Goal: Task Accomplishment & Management: Use online tool/utility

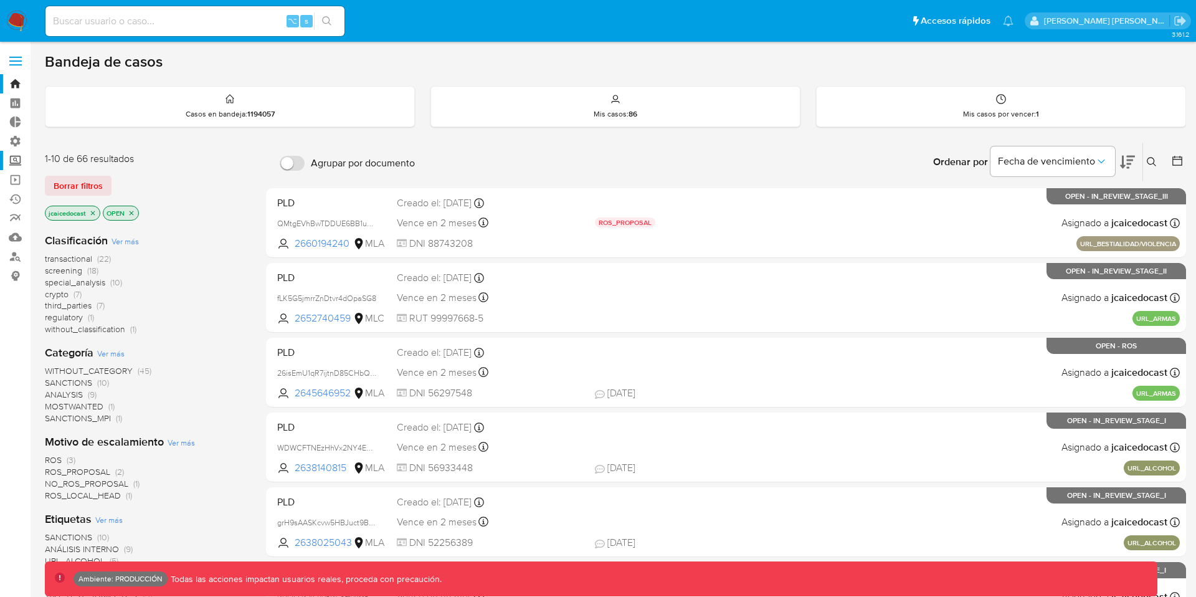
click at [10, 157] on label "Screening" at bounding box center [74, 160] width 148 height 19
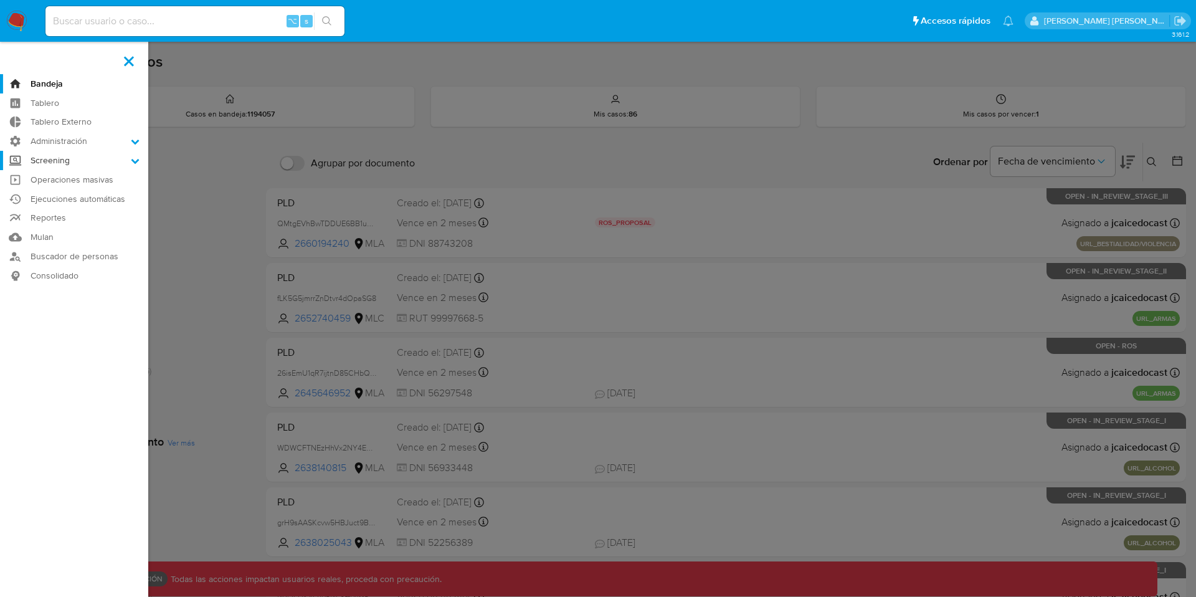
click at [0, 0] on input "Screening" at bounding box center [0, 0] width 0 height 0
click at [61, 252] on link "Operaciones masivas" at bounding box center [74, 258] width 148 height 19
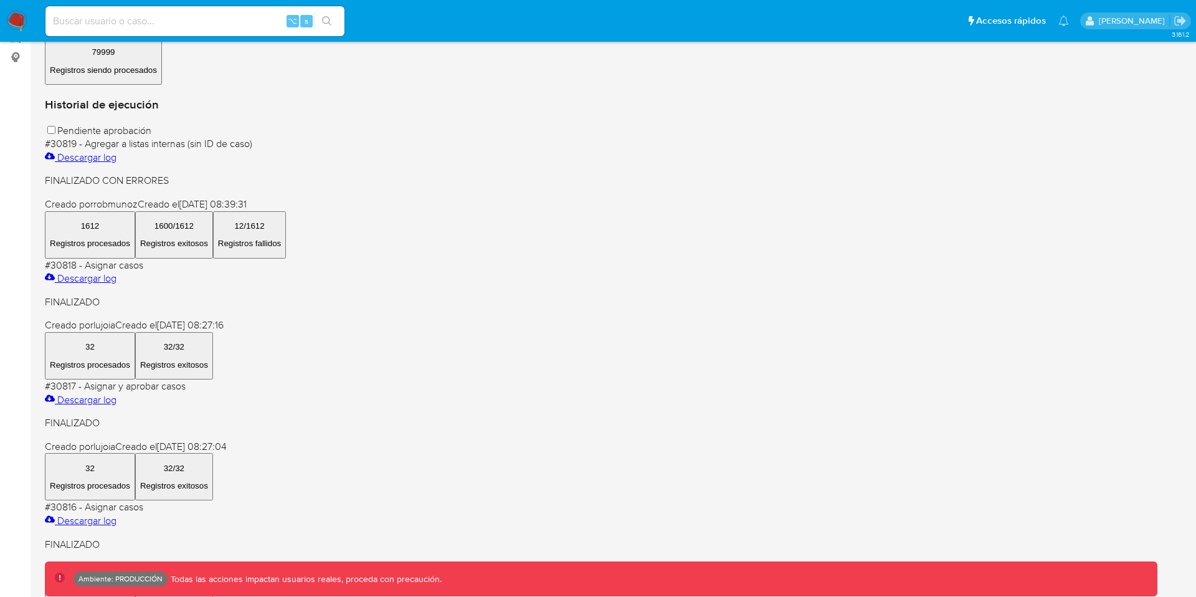
scroll to position [221, 0]
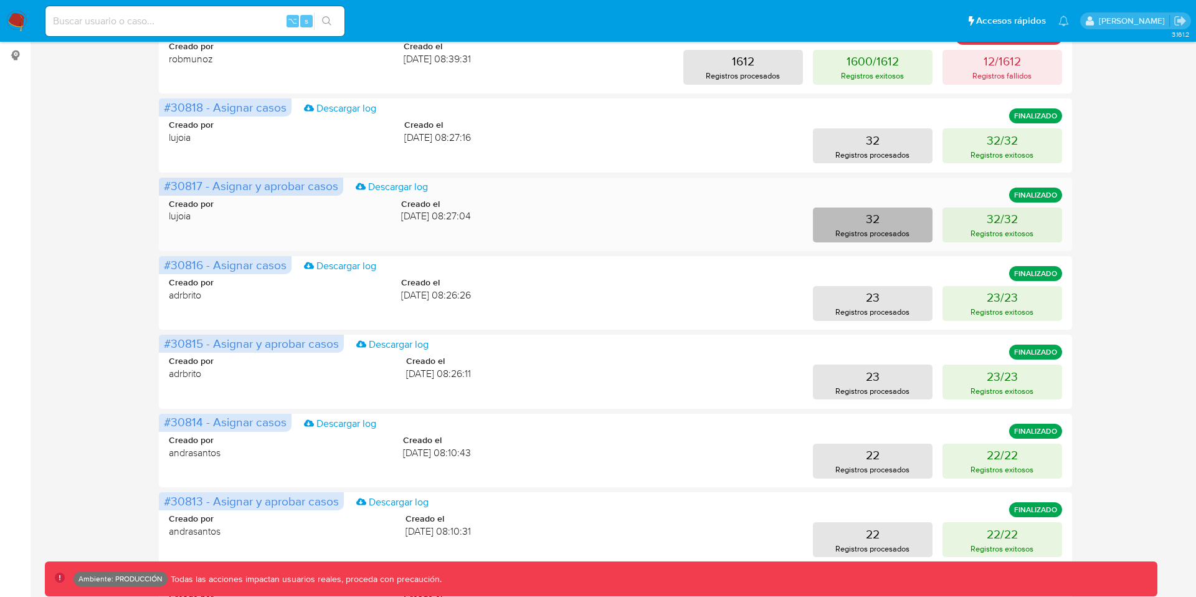
click at [855, 229] on p "Registros procesados" at bounding box center [873, 233] width 74 height 12
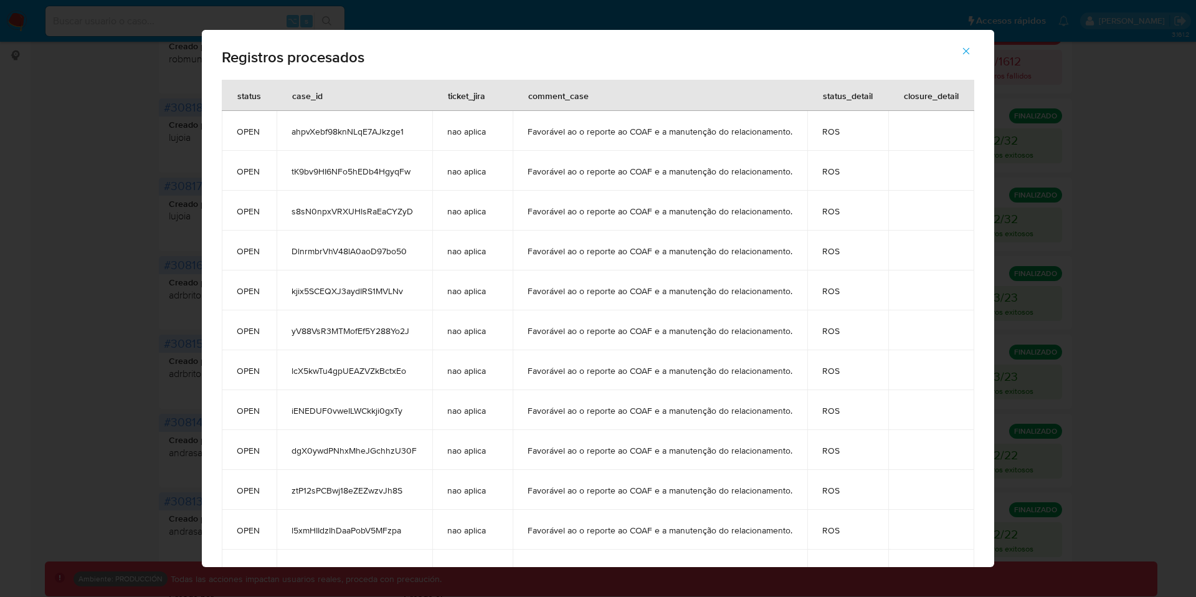
click at [319, 131] on span "ahpvXebf98knNLqE7AJkzge1" at bounding box center [355, 131] width 126 height 11
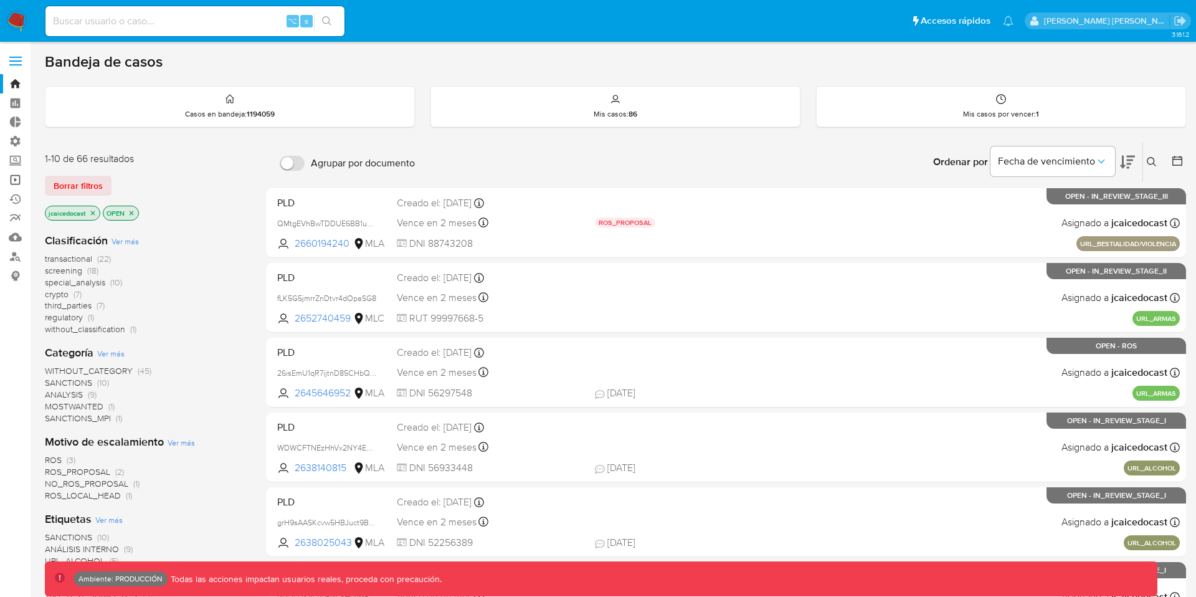
click at [21, 182] on link "Operaciones masivas" at bounding box center [74, 179] width 148 height 19
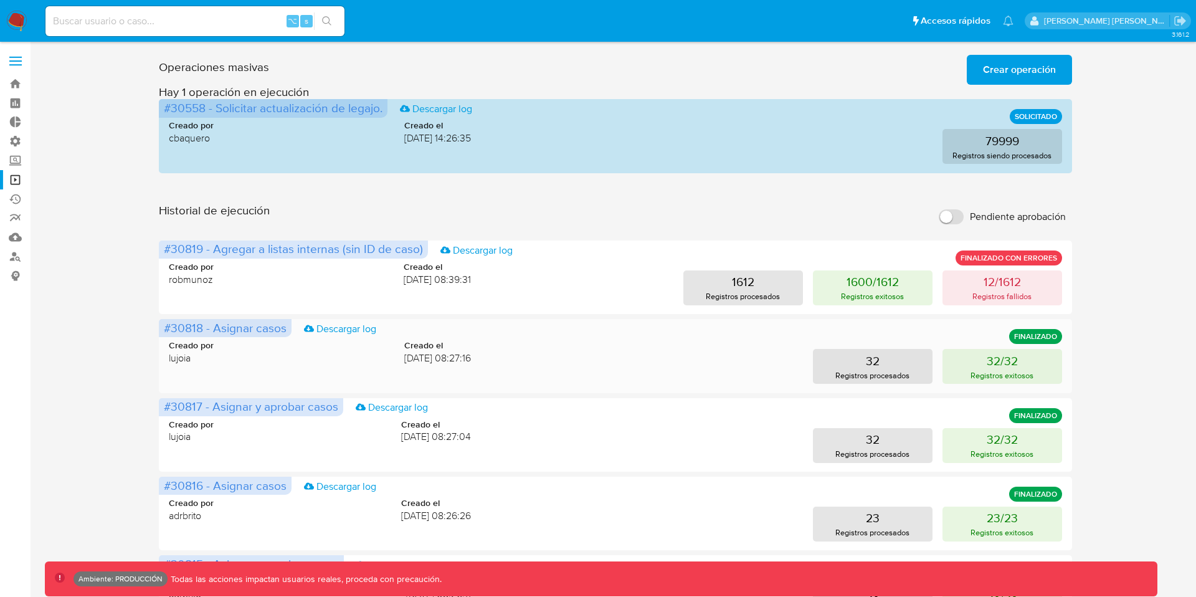
scroll to position [80, 0]
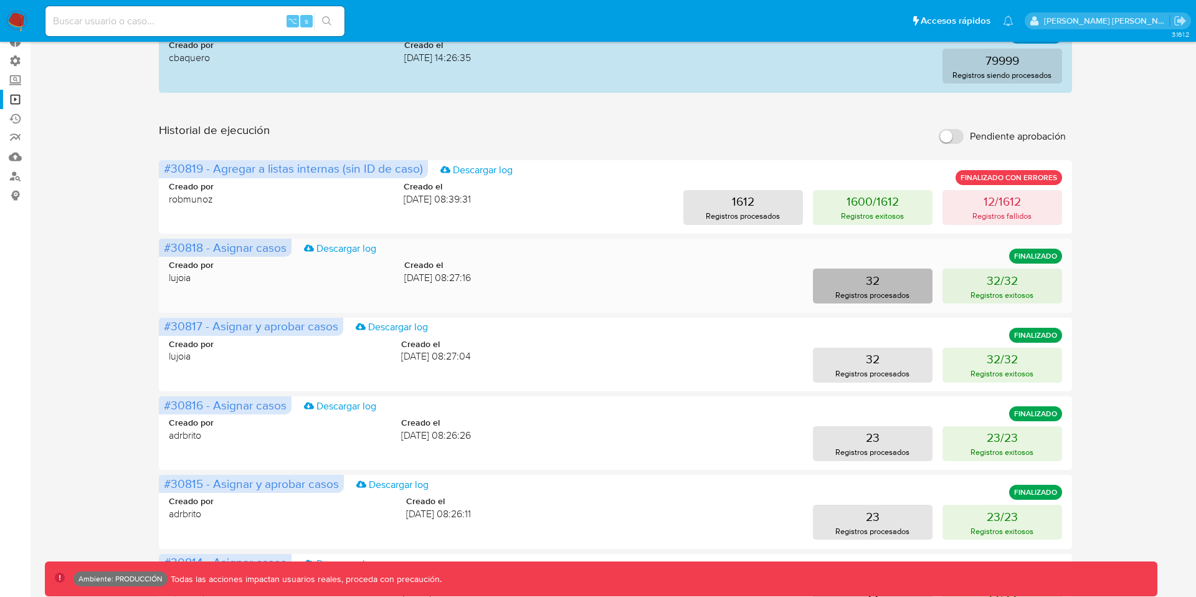
click at [890, 291] on p "Registros procesados" at bounding box center [873, 295] width 74 height 12
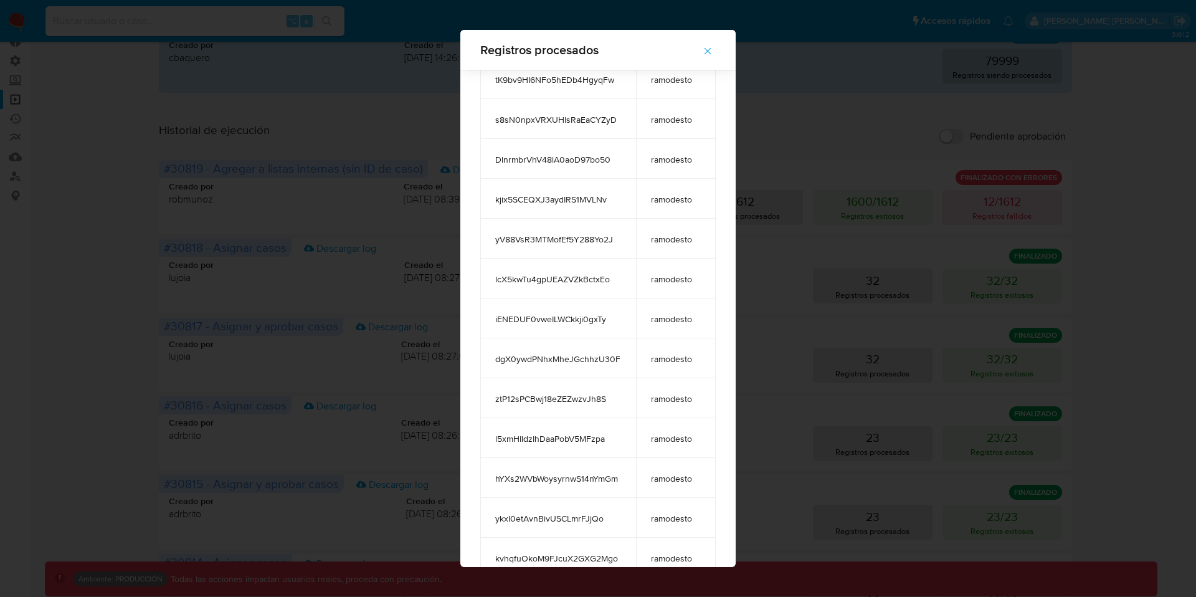
scroll to position [0, 0]
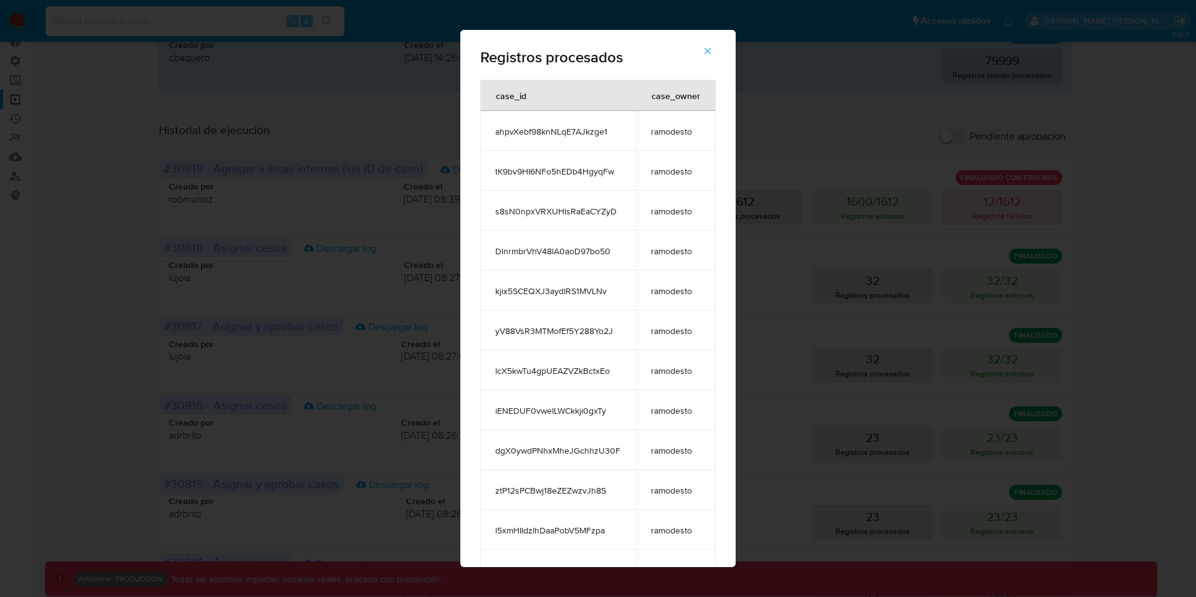
click at [708, 49] on icon "button" at bounding box center [707, 50] width 11 height 11
